Goal: Task Accomplishment & Management: Manage account settings

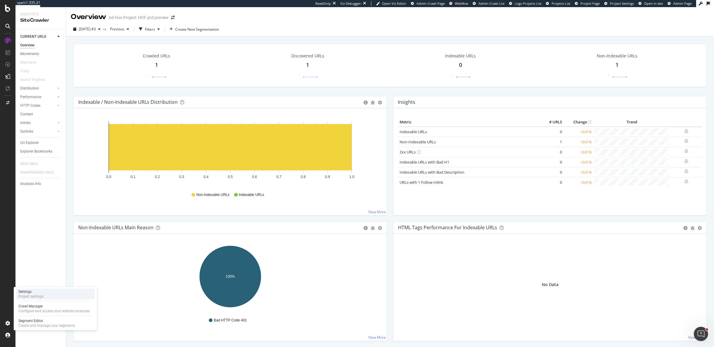
click at [46, 292] on div "Settings Project settings" at bounding box center [55, 294] width 79 height 11
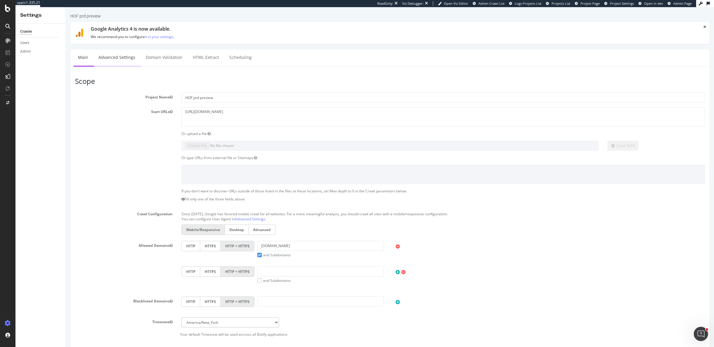
click at [107, 53] on link "Advanced Settings" at bounding box center [117, 57] width 46 height 16
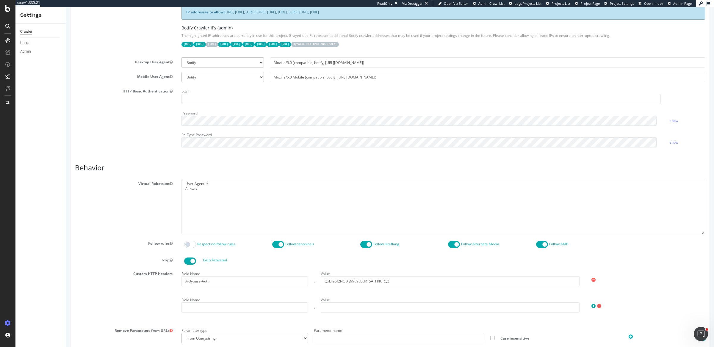
scroll to position [151, 0]
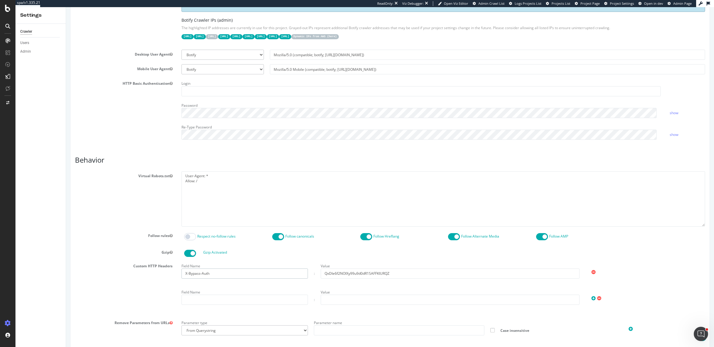
click at [204, 270] on input "X-Bypass-Auth" at bounding box center [244, 274] width 126 height 10
paste input "x-vercel-protection-bypass"
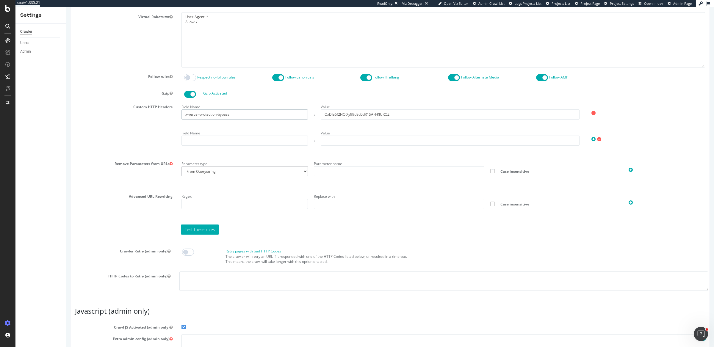
scroll to position [395, 0]
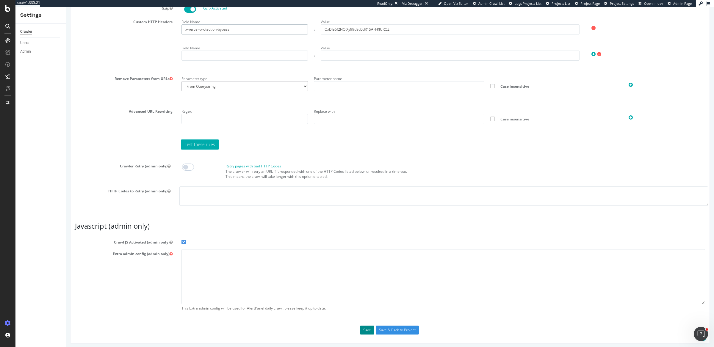
type input "x-vercel-protection-bypass"
click at [371, 327] on button "Save" at bounding box center [367, 330] width 14 height 9
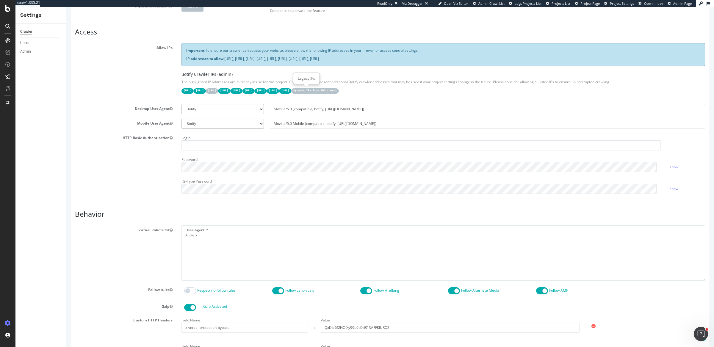
scroll to position [415, 0]
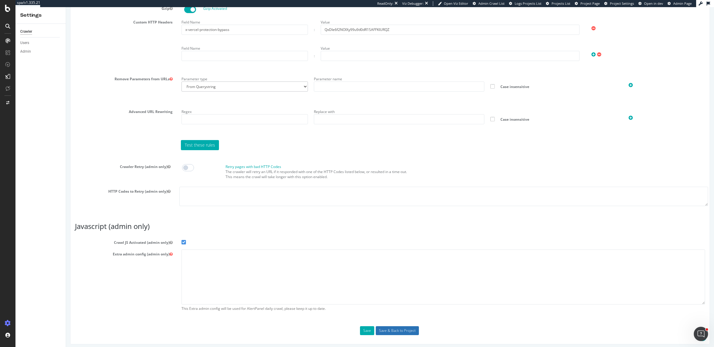
click at [382, 326] on input "Save & Back to Project" at bounding box center [397, 330] width 43 height 9
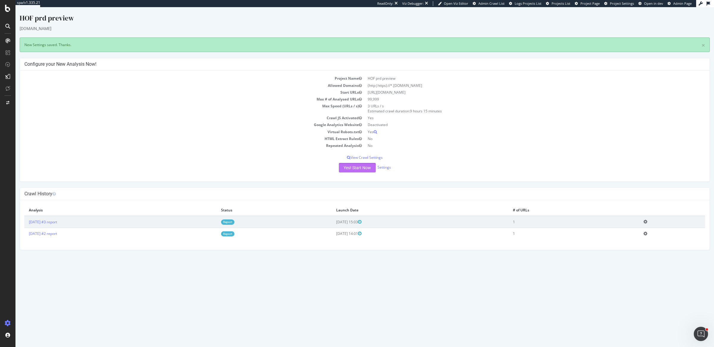
click at [368, 170] on button "Yes! Start Now" at bounding box center [357, 168] width 37 height 10
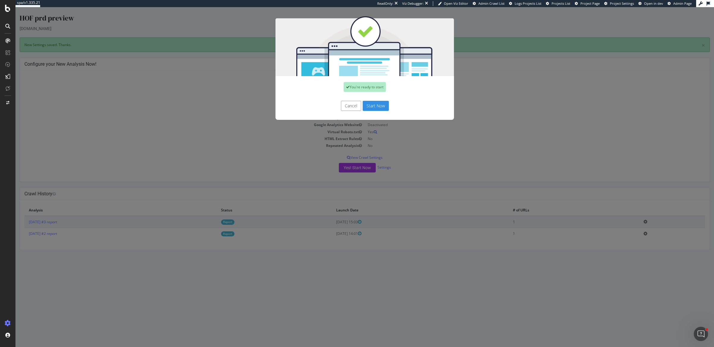
click at [374, 104] on button "Start Now" at bounding box center [376, 106] width 26 height 10
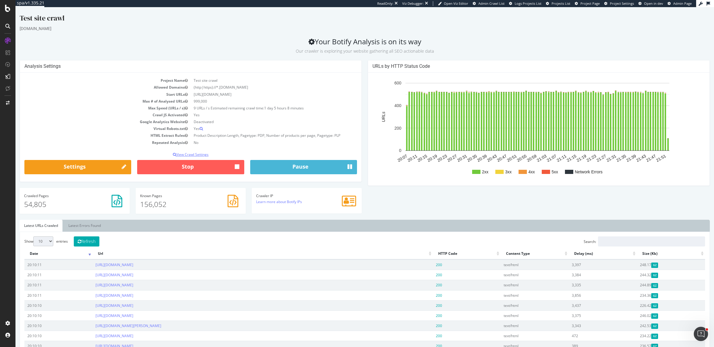
click at [197, 155] on p "View Crawl Settings" at bounding box center [190, 154] width 332 height 5
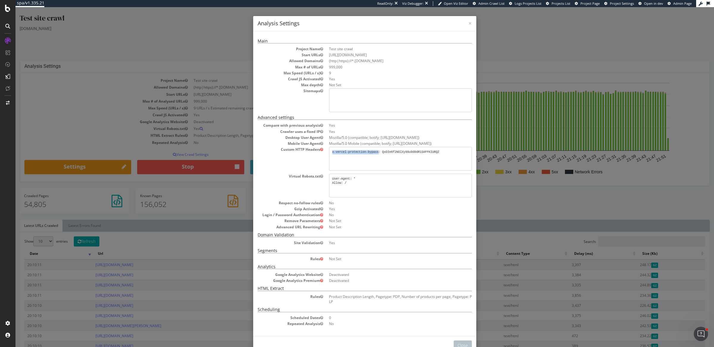
drag, startPoint x: 375, startPoint y: 152, endPoint x: 321, endPoint y: 153, distance: 54.7
click at [321, 153] on dl "Compare with previous analysis Yes Crawler uses a fixed IP Yes Desktop User Age…" at bounding box center [365, 176] width 214 height 106
copy pre "x-vercel-protection-bypass"
